Goal: Transaction & Acquisition: Register for event/course

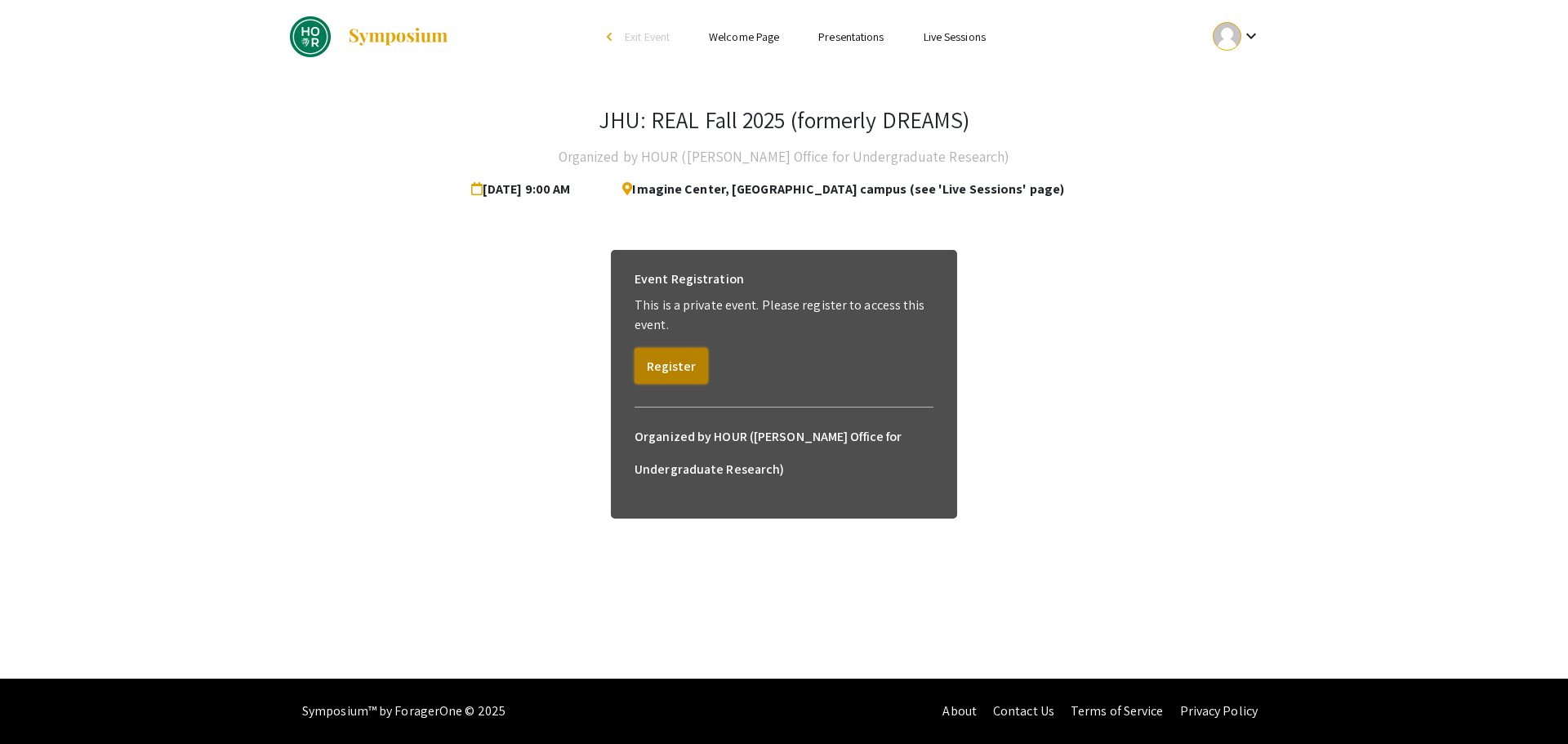
click at [676, 365] on button "Register" at bounding box center [671, 365] width 73 height 36
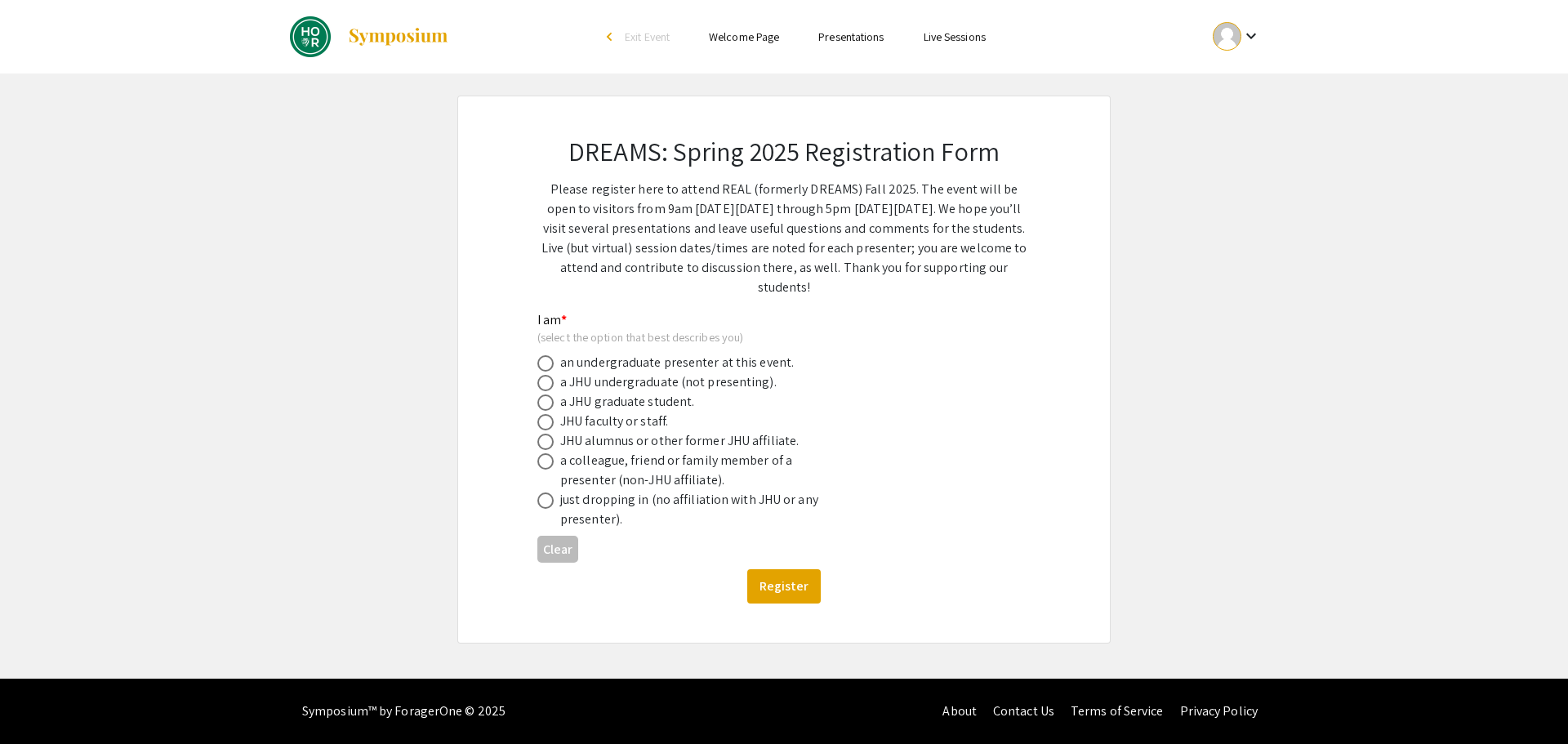
click at [555, 422] on label at bounding box center [549, 422] width 23 height 17
click at [554, 422] on input "radio" at bounding box center [545, 422] width 17 height 17
radio input "true"
click at [800, 592] on button "Register" at bounding box center [784, 586] width 73 height 34
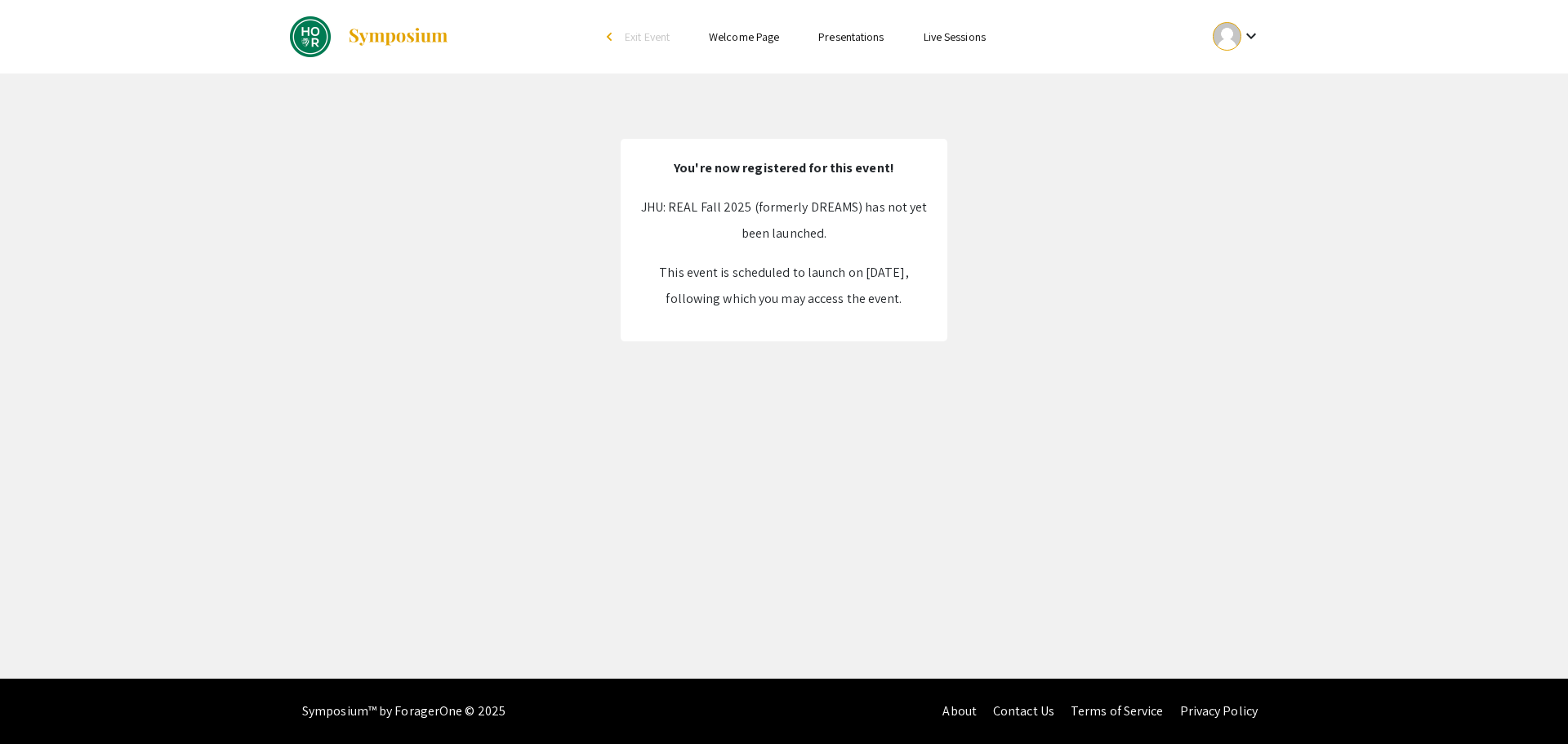
click at [500, 504] on div "Skip navigation arrow_back_ios Exit Event Welcome Page Presentations Live Sessi…" at bounding box center [784, 339] width 1568 height 679
